Goal: Navigation & Orientation: Find specific page/section

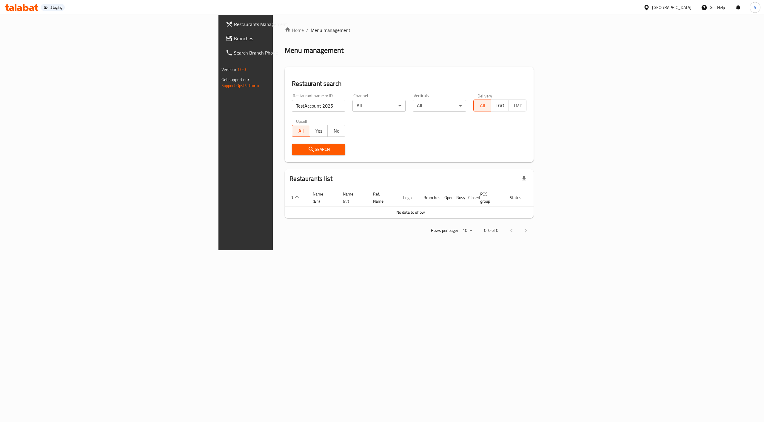
click at [285, 45] on div "Home / Menu management Menu management Restaurant search Restaurant name or ID …" at bounding box center [409, 133] width 249 height 212
click at [345, 138] on div "Restaurant name or ID TestAccount 2025 Restaurant name or ID Channel All ​ Vert…" at bounding box center [409, 124] width 242 height 69
click at [281, 251] on div "Home / Menu management Menu management Restaurant search Restaurant name or ID …" at bounding box center [409, 133] width 273 height 236
click at [295, 35] on div "Home / Menu management Menu management Restaurant search Restaurant name or ID …" at bounding box center [409, 133] width 249 height 212
click at [285, 38] on div "Home / Menu management Menu management Restaurant search Restaurant name or ID …" at bounding box center [409, 133] width 249 height 212
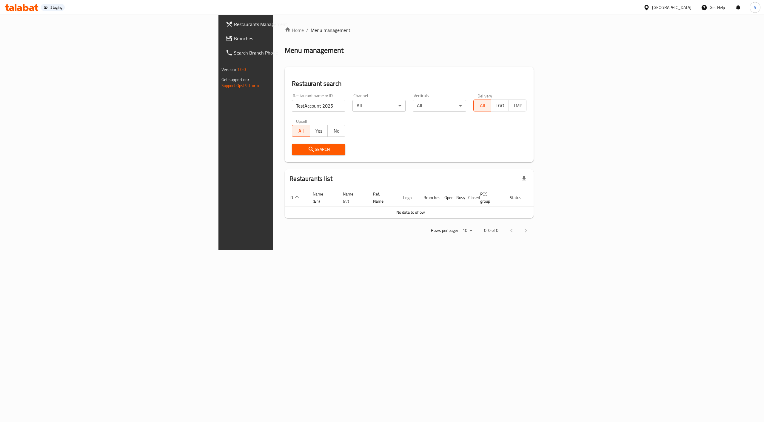
click at [515, 40] on div "Home / Menu management Menu management Restaurant search Restaurant name or ID …" at bounding box center [409, 133] width 249 height 212
click at [383, 49] on div "Menu management" at bounding box center [409, 51] width 249 height 10
click at [90, 4] on div "Staging Oman Get Help S" at bounding box center [382, 7] width 764 height 14
